Goal: Find specific page/section: Find specific page/section

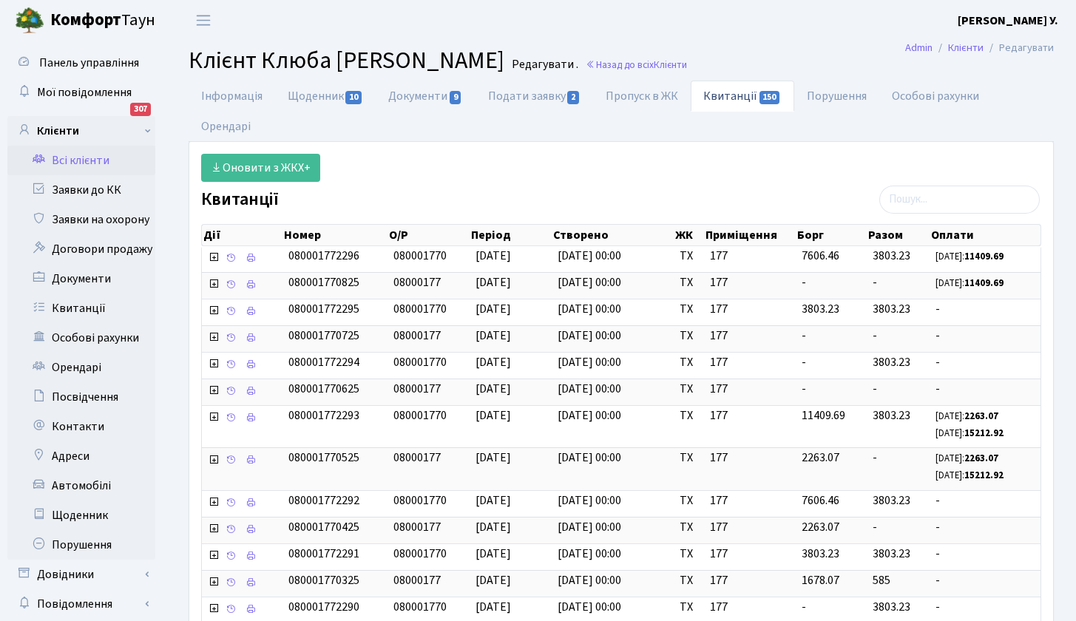
select select "25"
click at [89, 153] on link "Всі клієнти" at bounding box center [81, 161] width 148 height 30
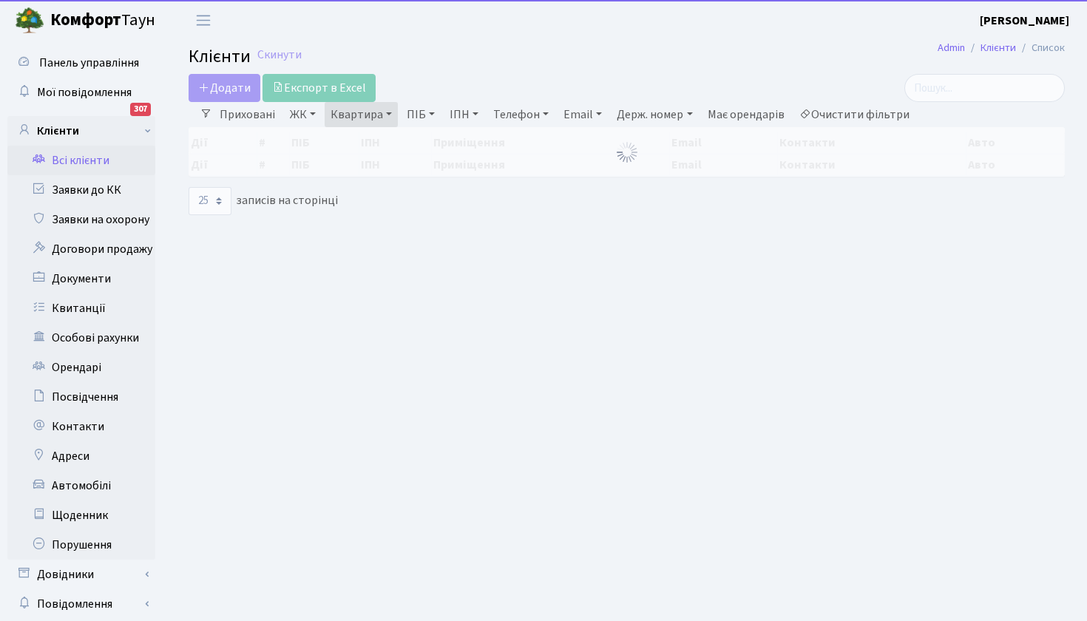
select select "25"
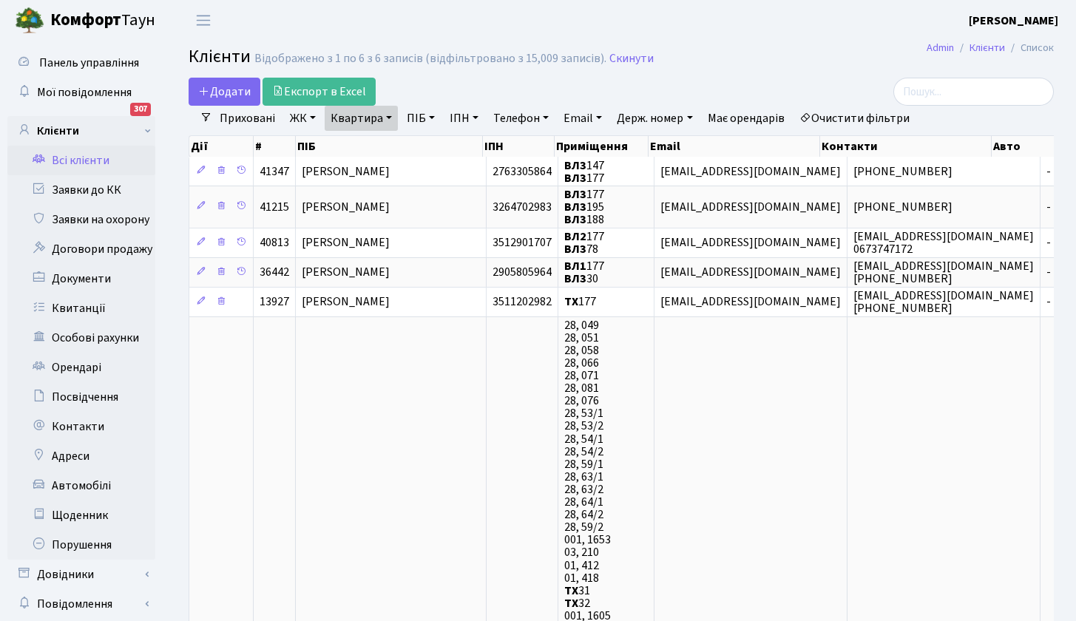
click at [398, 117] on link "Квартира" at bounding box center [361, 118] width 73 height 25
type input "145"
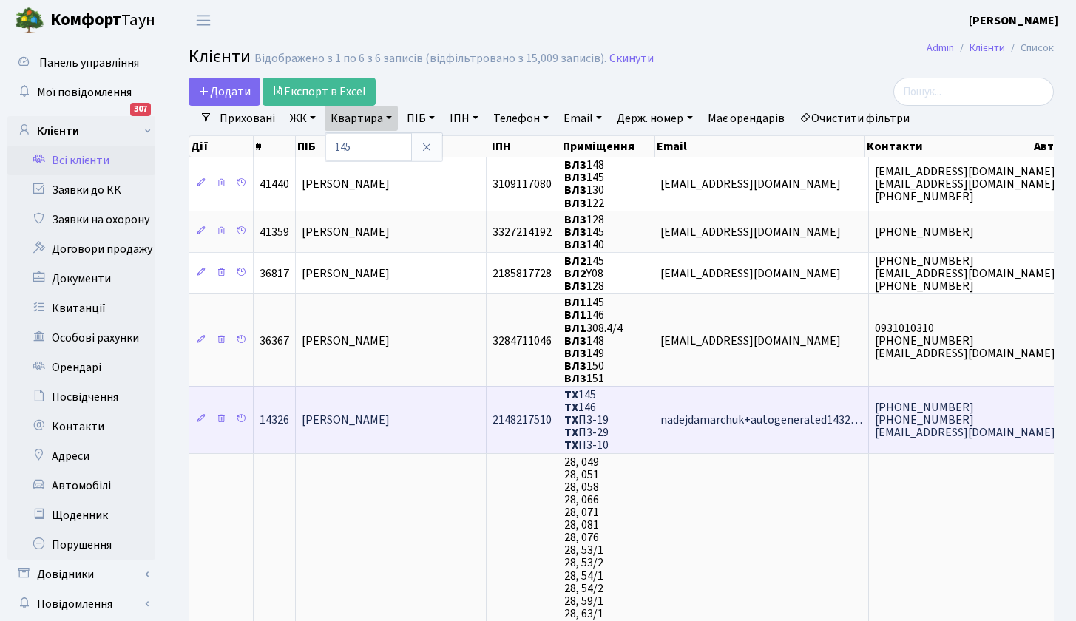
click at [365, 419] on span "Куляниця Олександр Йосипович" at bounding box center [346, 420] width 88 height 16
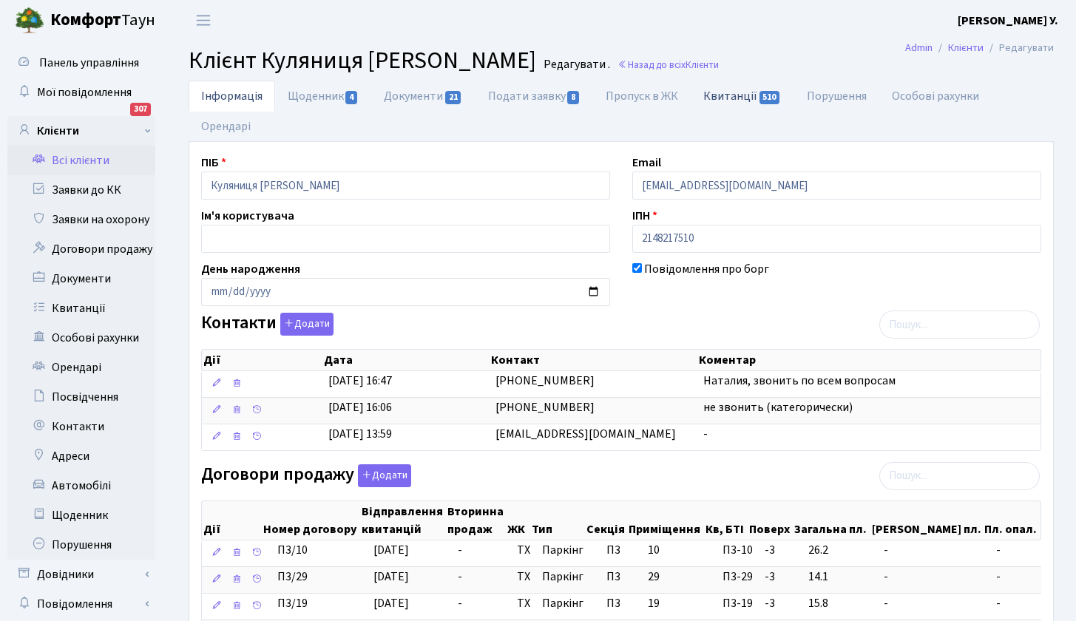
click at [756, 92] on link "Квитанції 510" at bounding box center [742, 96] width 103 height 30
select select "25"
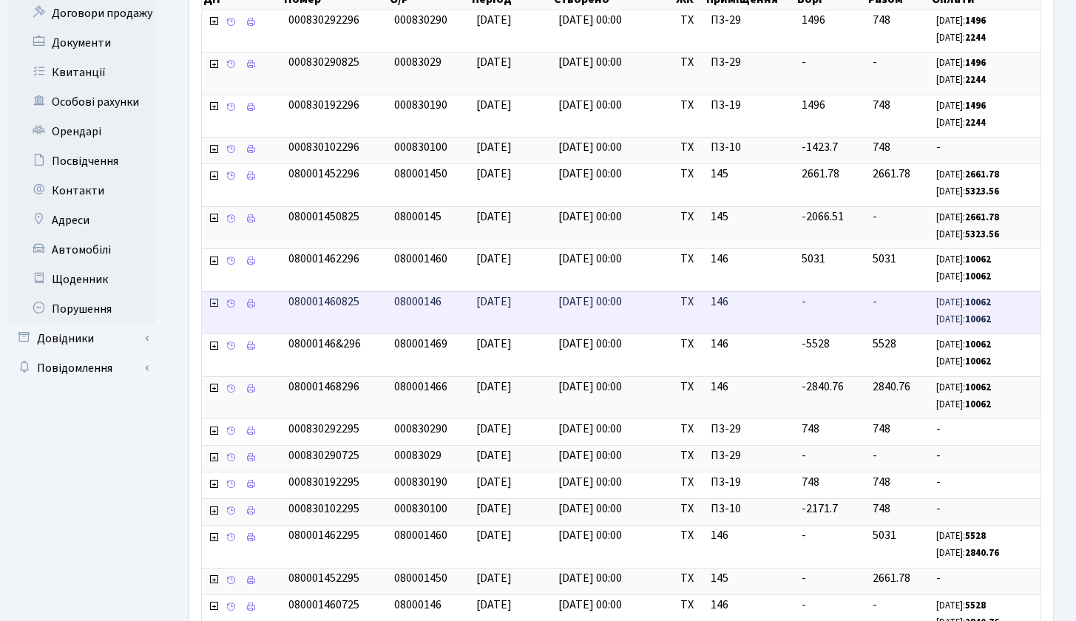
scroll to position [257, 0]
